Goal: Find specific page/section: Find specific page/section

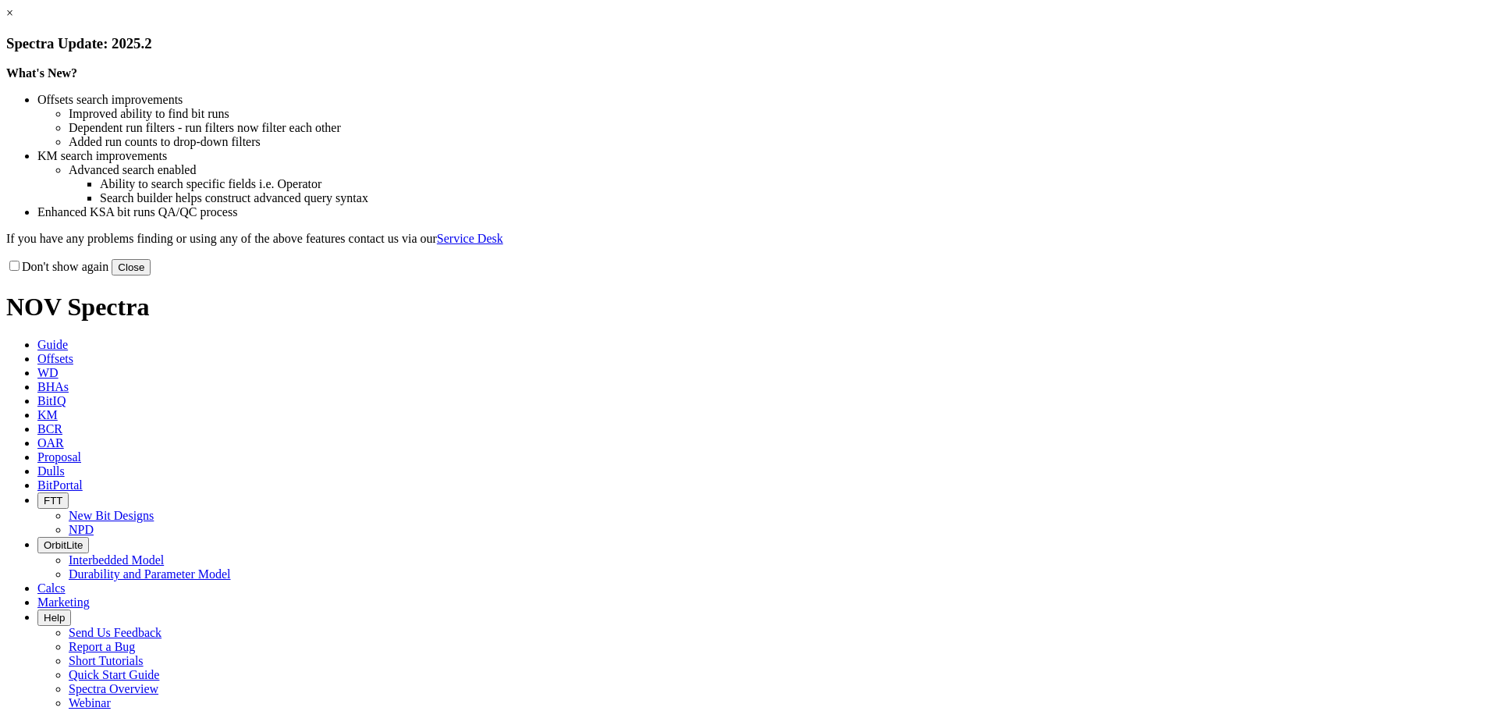
click at [151, 275] on button "Close" at bounding box center [131, 267] width 39 height 16
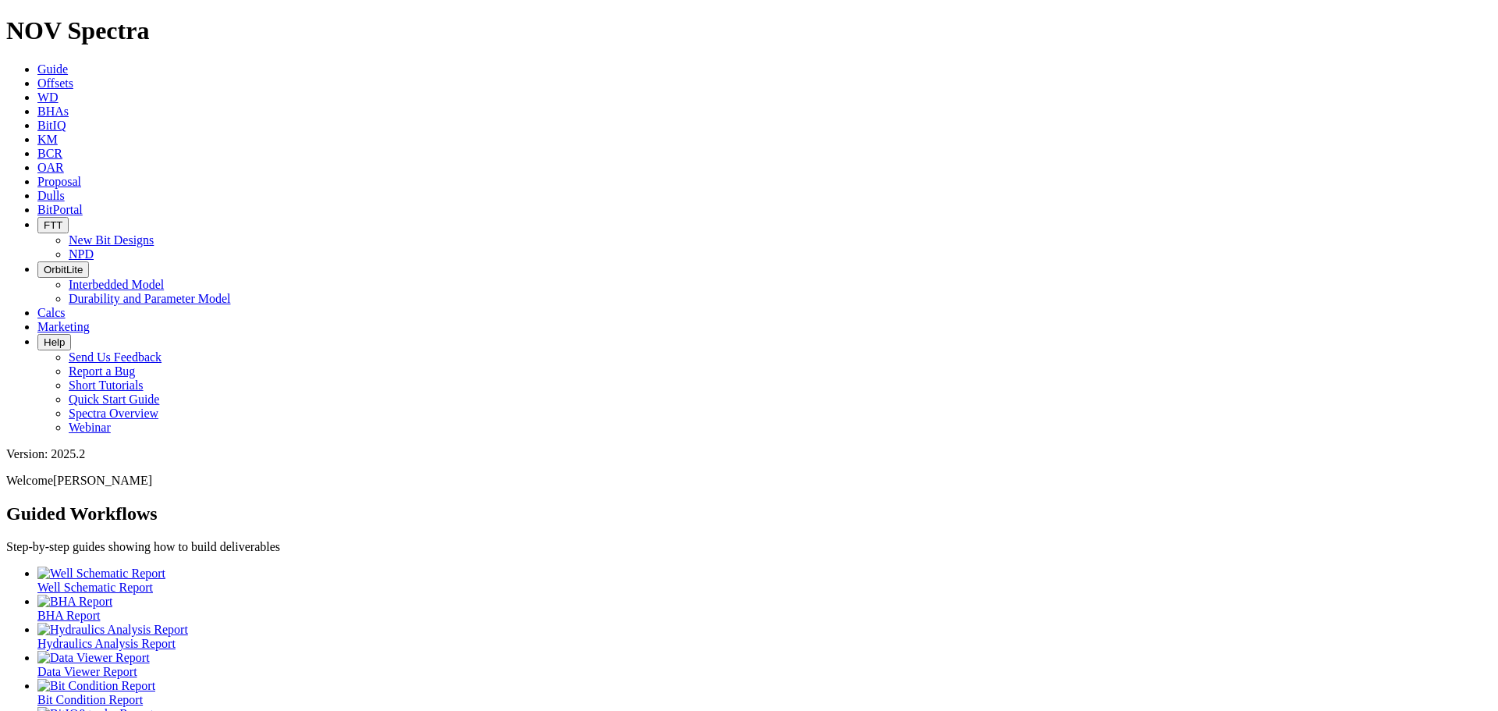
click at [62, 147] on span "BCR" at bounding box center [49, 153] width 25 height 13
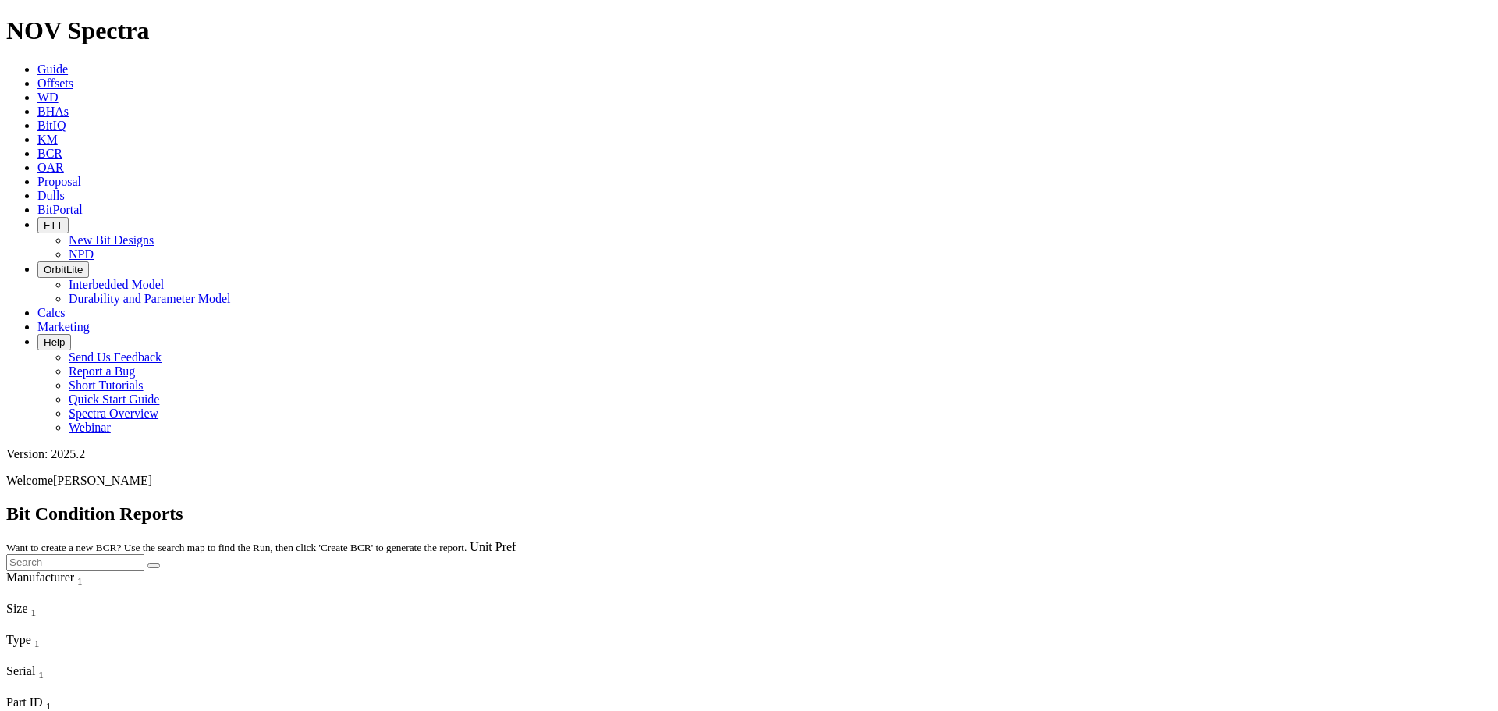
click at [144, 554] on input "text" at bounding box center [75, 562] width 138 height 16
paste input "A310762"
type input "A310762"
click at [147, 563] on button "submit" at bounding box center [153, 565] width 12 height 5
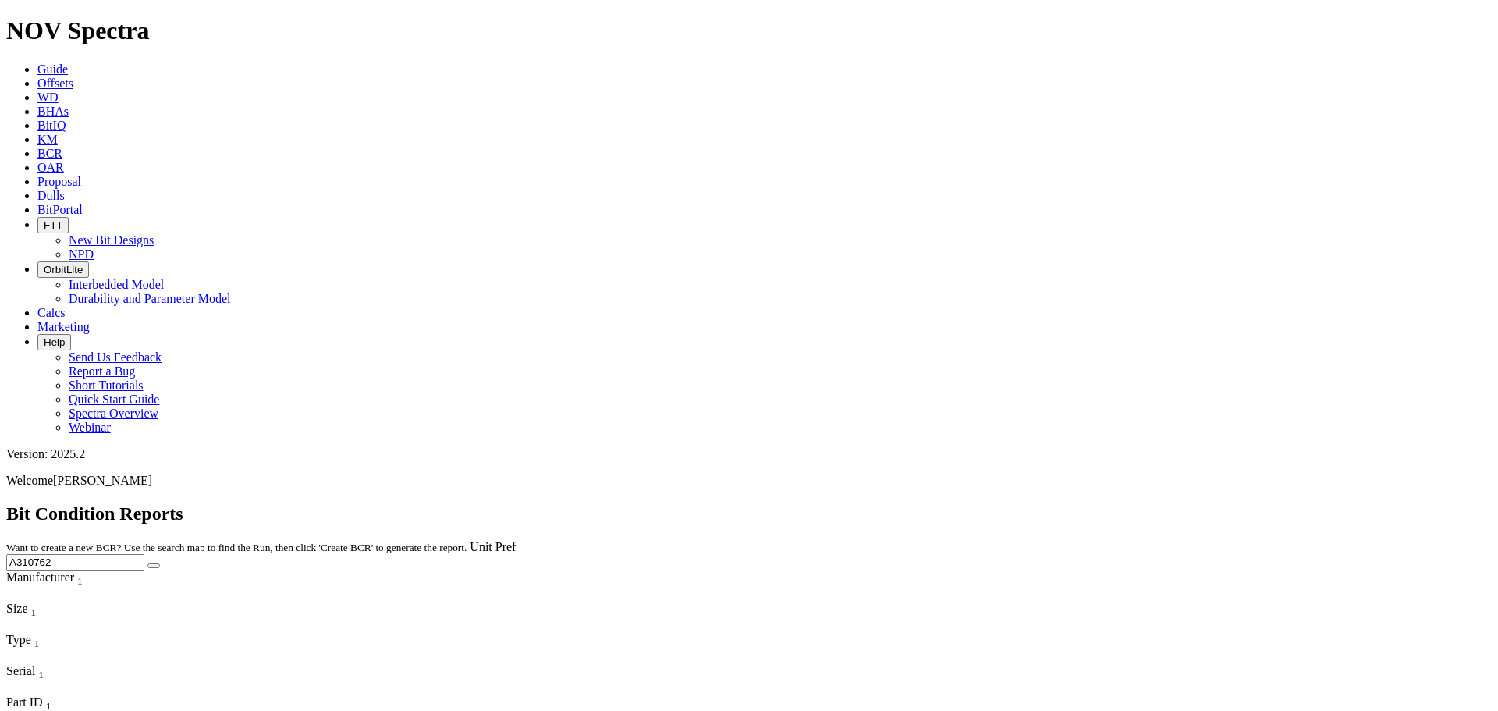
click at [65, 189] on span "Dulls" at bounding box center [50, 195] width 27 height 13
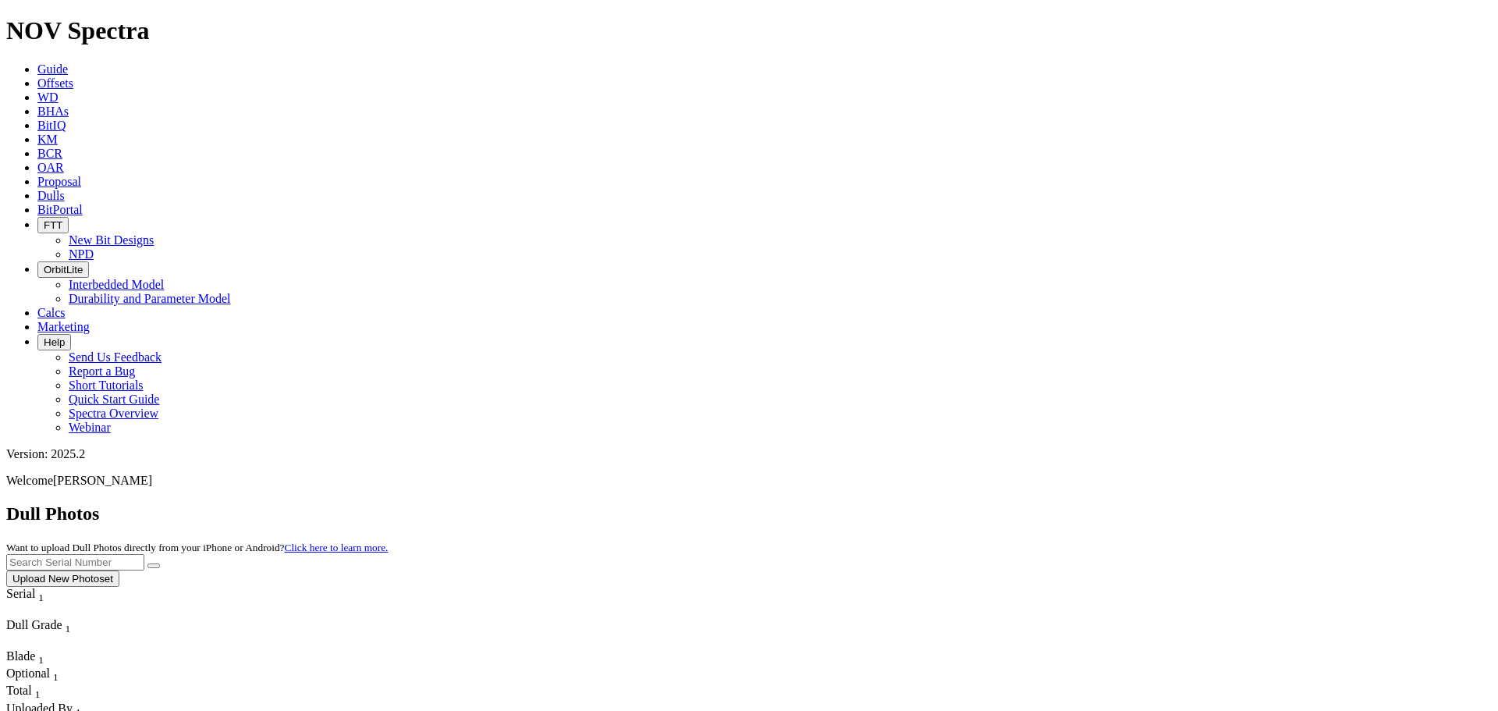
paste input "A310762"
type input "A310762"
click at [147, 563] on button "submit" at bounding box center [153, 565] width 12 height 5
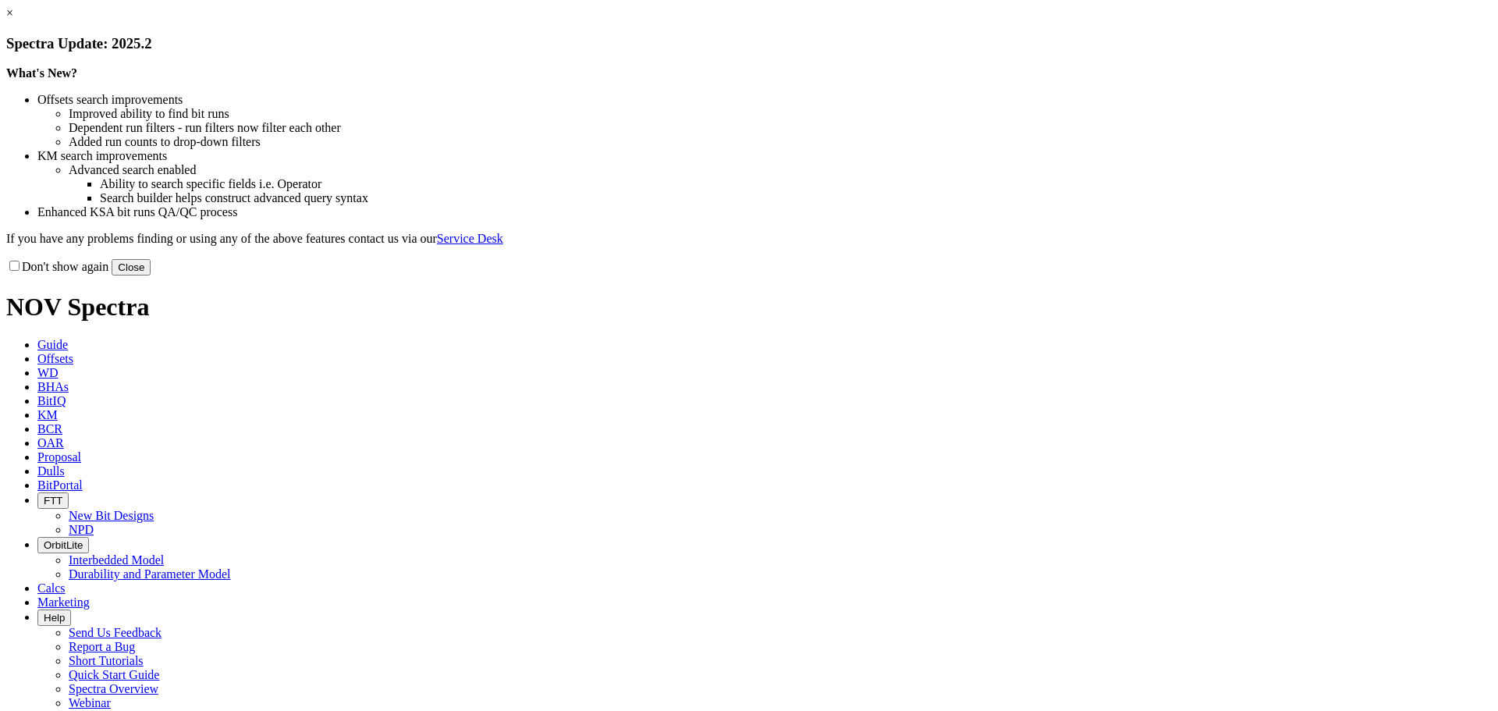
click at [151, 275] on button "Close" at bounding box center [131, 267] width 39 height 16
